Goal: Find specific page/section

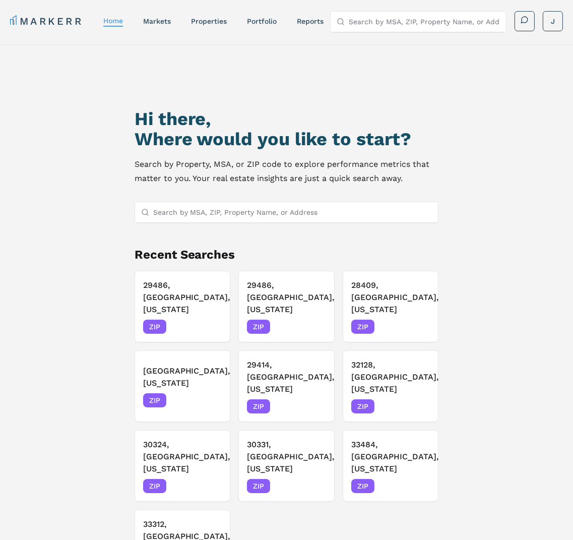
click at [173, 205] on input "Search by MSA, ZIP, Property Name, or Address" at bounding box center [292, 212] width 279 height 20
paste input "23060"
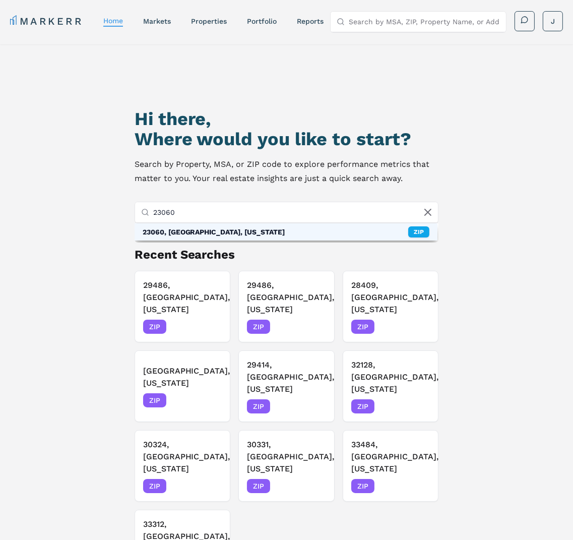
type input "23060"
click at [177, 235] on div "23060, [GEOGRAPHIC_DATA], [US_STATE]" at bounding box center [214, 232] width 143 height 10
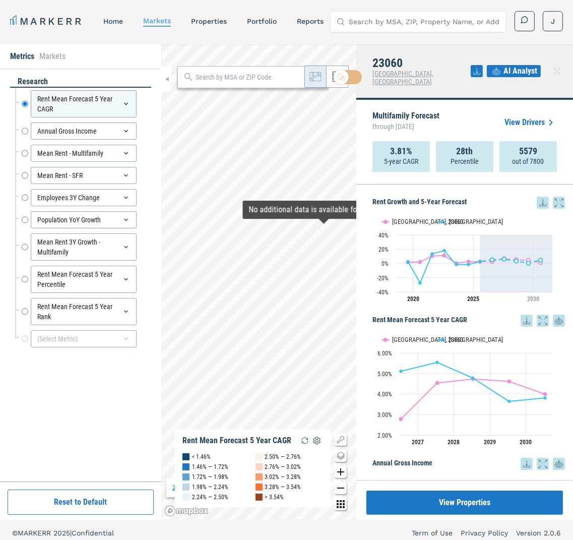
click at [537, 197] on icon at bounding box center [543, 203] width 12 height 12
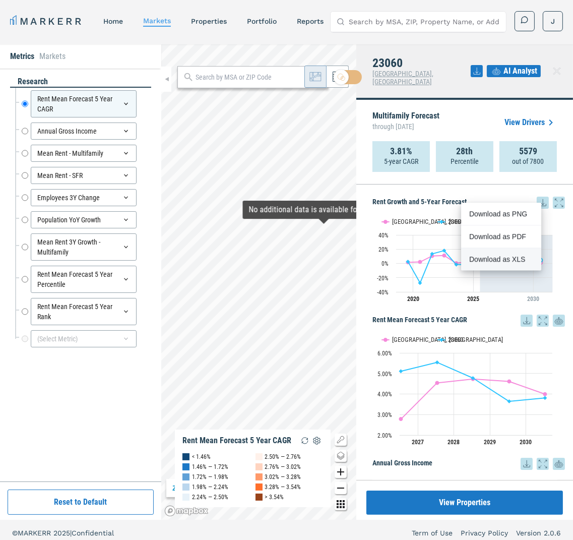
click at [507, 257] on div "Download as XLS" at bounding box center [498, 259] width 58 height 10
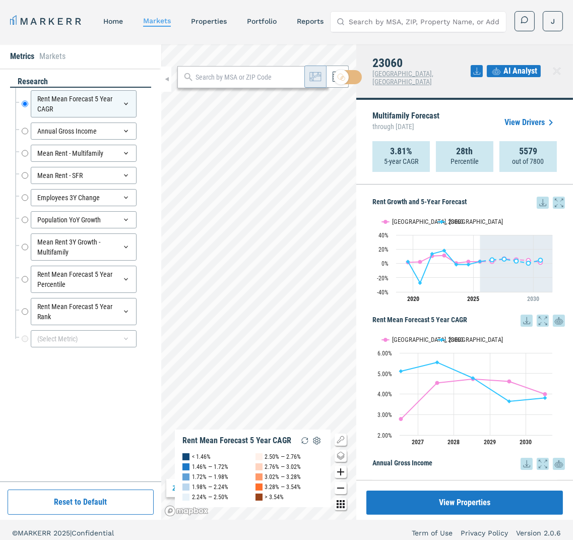
click at [213, 30] on div "MARKERR home markets properties Portfolio reports Search by MSA, ZIP, Property …" at bounding box center [286, 21] width 553 height 21
click at [218, 78] on input "text" at bounding box center [260, 77] width 128 height 11
paste input "23060"
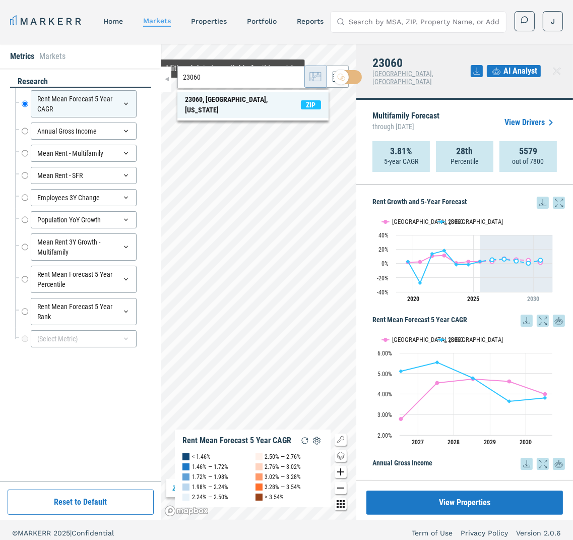
type input "23060"
click at [223, 97] on div "23060, [GEOGRAPHIC_DATA], [US_STATE]" at bounding box center [243, 104] width 116 height 21
